Goal: Information Seeking & Learning: Find specific fact

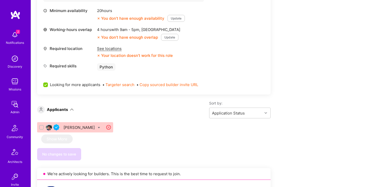
scroll to position [119, 0]
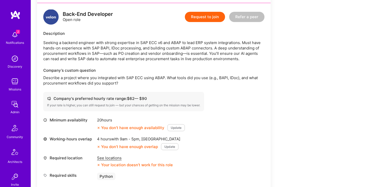
click at [118, 92] on div "Company's preferred hourly rate range: $ 62 — $ 90 If your rate is higher, you …" at bounding box center [123, 101] width 161 height 19
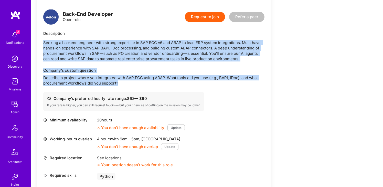
drag, startPoint x: 124, startPoint y: 88, endPoint x: 76, endPoint y: 34, distance: 72.7
click at [76, 34] on div "Back-End Developer Open role Request to join Refer a peer Description Seeking a…" at bounding box center [154, 103] width 234 height 201
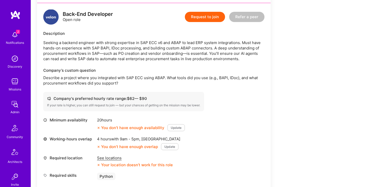
click at [76, 21] on div "Back-End Developer Open role" at bounding box center [88, 17] width 50 height 11
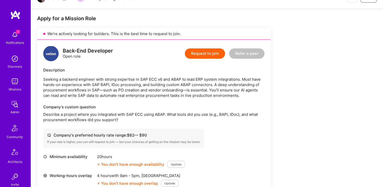
scroll to position [63, 0]
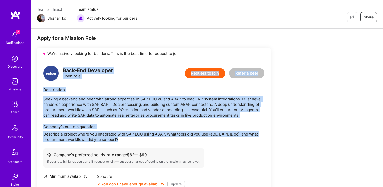
drag, startPoint x: 62, startPoint y: 72, endPoint x: 125, endPoint y: 139, distance: 91.3
click at [125, 139] on div "Back-End Developer Open role Request to join Refer a peer Description Seeking a…" at bounding box center [154, 159] width 234 height 201
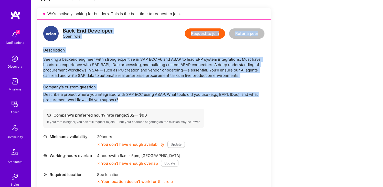
scroll to position [112, 0]
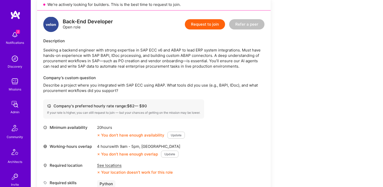
click at [117, 91] on p "Describe a project where you integrated with SAP ECC using ABAP. What tools did…" at bounding box center [153, 87] width 221 height 11
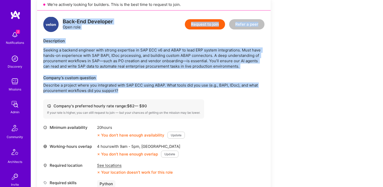
drag, startPoint x: 125, startPoint y: 91, endPoint x: 62, endPoint y: 17, distance: 97.2
click at [62, 17] on div "Back-End Developer Open role Request to join Refer a peer Description Seeking a…" at bounding box center [154, 110] width 234 height 201
copy div "Back-End Developer Open role Request to join Refer a peer Description Seeking a…"
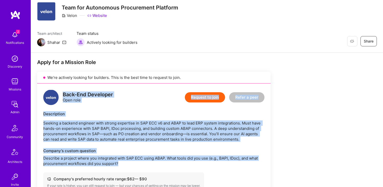
scroll to position [34, 0]
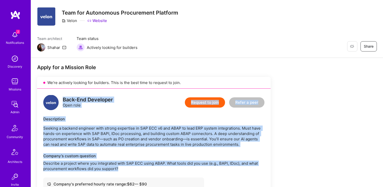
click at [113, 150] on div "Back-End Developer Open role Request to join Refer a peer Description Seeking a…" at bounding box center [154, 189] width 234 height 201
drag, startPoint x: 125, startPoint y: 171, endPoint x: 63, endPoint y: 98, distance: 96.0
click at [63, 98] on div "Back-End Developer Open role Request to join Refer a peer Description Seeking a…" at bounding box center [154, 189] width 234 height 201
copy div "Back-End Developer Open role Request to join Refer a peer Description Seeking a…"
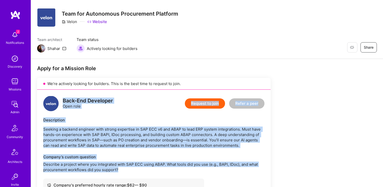
scroll to position [111, 0]
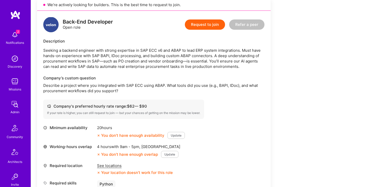
click at [103, 90] on p "Describe a project where you integrated with SAP ECC using ABAP. What tools did…" at bounding box center [153, 88] width 221 height 11
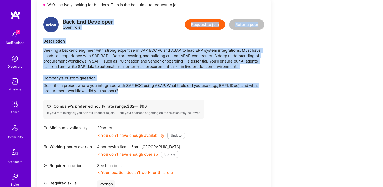
drag, startPoint x: 108, startPoint y: 65, endPoint x: 64, endPoint y: 21, distance: 61.9
click at [64, 21] on div "Back-End Developer Open role Request to join Refer a peer Description Seeking a…" at bounding box center [154, 111] width 234 height 201
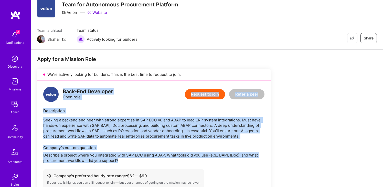
scroll to position [48, 0]
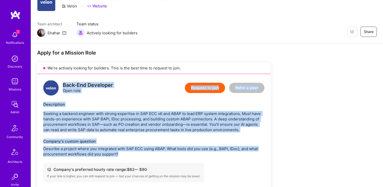
copy div "Back-End Developer Open role Request to join Refer a peer Description Seeking a…"
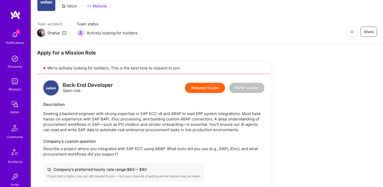
click at [98, 96] on div "Back-End Developer Open role Request to join Refer a peer Description Seeking a…" at bounding box center [154, 174] width 234 height 201
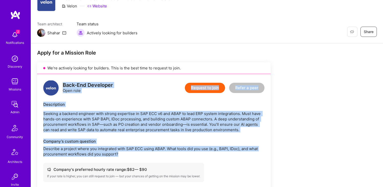
drag, startPoint x: 79, startPoint y: 98, endPoint x: 123, endPoint y: 158, distance: 74.4
click at [123, 158] on div "Back-End Developer Open role Request to join Refer a peer Description Seeking a…" at bounding box center [154, 174] width 234 height 201
copy div "Back-End Developer Open role Request to join Refer a peer Description Seeking a…"
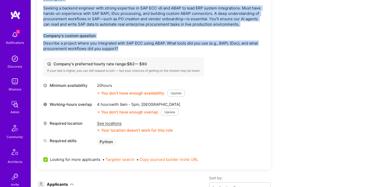
scroll to position [161, 0]
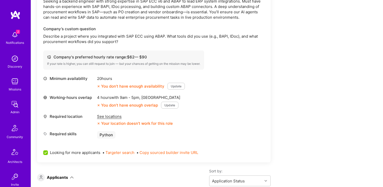
click at [107, 117] on div "See locations" at bounding box center [135, 116] width 76 height 5
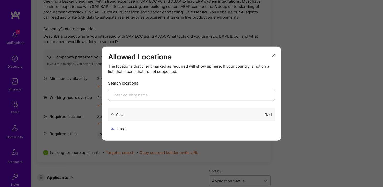
click at [143, 28] on div "Allowed Locations The locations that client marked as required will show up her…" at bounding box center [191, 93] width 383 height 187
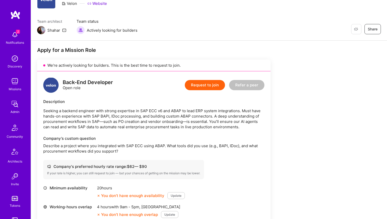
scroll to position [64, 0]
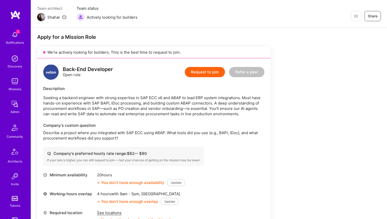
click at [97, 104] on p "Seeking a backend engineer with strong expertise in SAP ECC v6 and ABAP to lead…" at bounding box center [153, 106] width 221 height 22
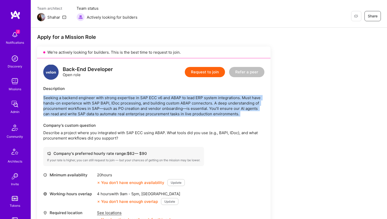
click at [97, 104] on p "Seeking a backend engineer with strong expertise in SAP ECC v6 and ABAP to lead…" at bounding box center [153, 106] width 221 height 22
click at [95, 104] on p "Seeking a backend engineer with strong expertise in SAP ECC v6 and ABAP to lead…" at bounding box center [153, 106] width 221 height 22
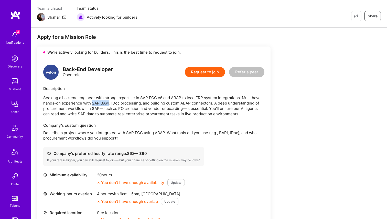
drag, startPoint x: 92, startPoint y: 104, endPoint x: 109, endPoint y: 101, distance: 16.8
click at [109, 101] on p "Seeking a backend engineer with strong expertise in SAP ECC v6 and ABAP to lead…" at bounding box center [153, 106] width 221 height 22
copy p "SAP BAPI"
click at [94, 101] on p "Seeking a backend engineer with strong expertise in SAP ECC v6 and ABAP to lead…" at bounding box center [153, 106] width 221 height 22
drag, startPoint x: 91, startPoint y: 104, endPoint x: 109, endPoint y: 104, distance: 17.4
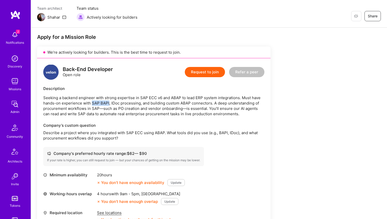
click at [109, 104] on p "Seeking a backend engineer with strong expertise in SAP ECC v6 and ABAP to lead…" at bounding box center [153, 106] width 221 height 22
copy p "SAP BAPI"
